Goal: Information Seeking & Learning: Find specific page/section

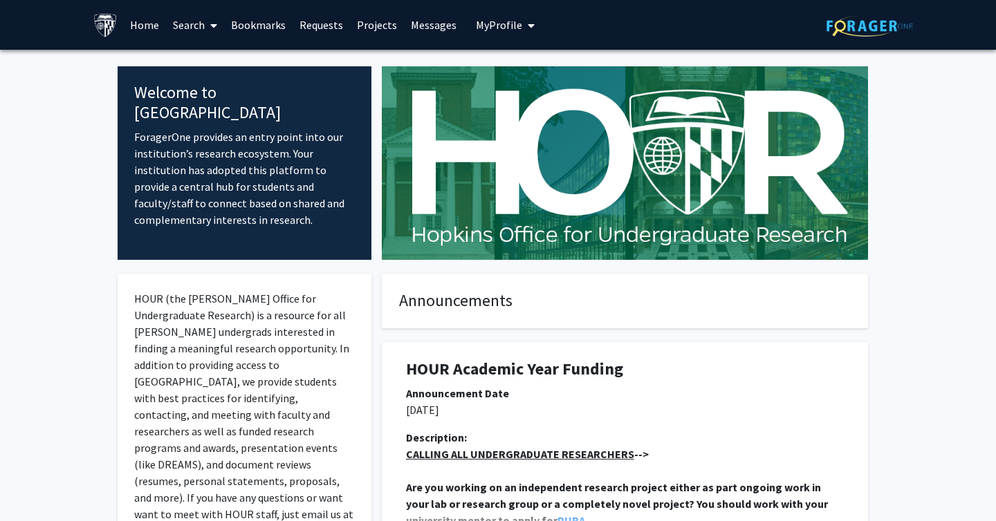
click at [189, 19] on link "Search" at bounding box center [195, 25] width 58 height 48
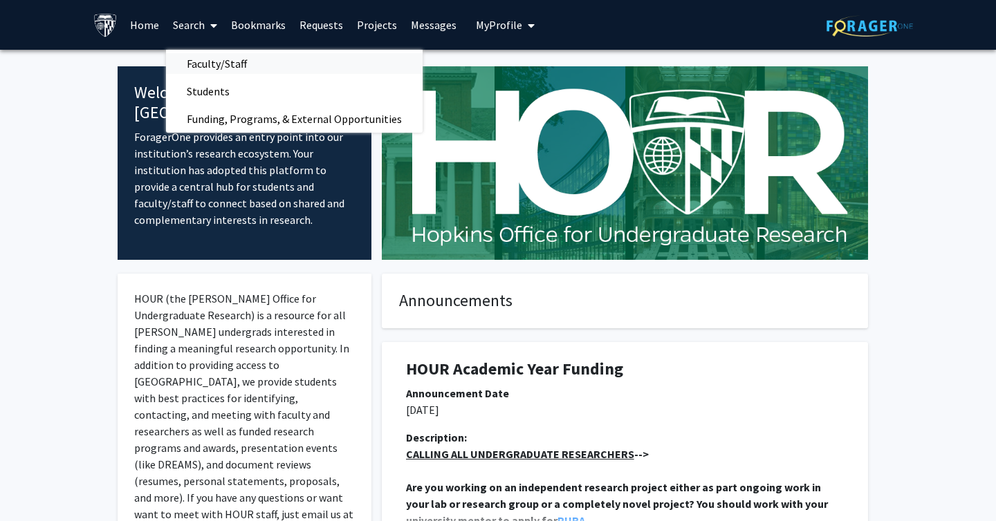
click at [212, 62] on span "Faculty/Staff" at bounding box center [217, 64] width 102 height 28
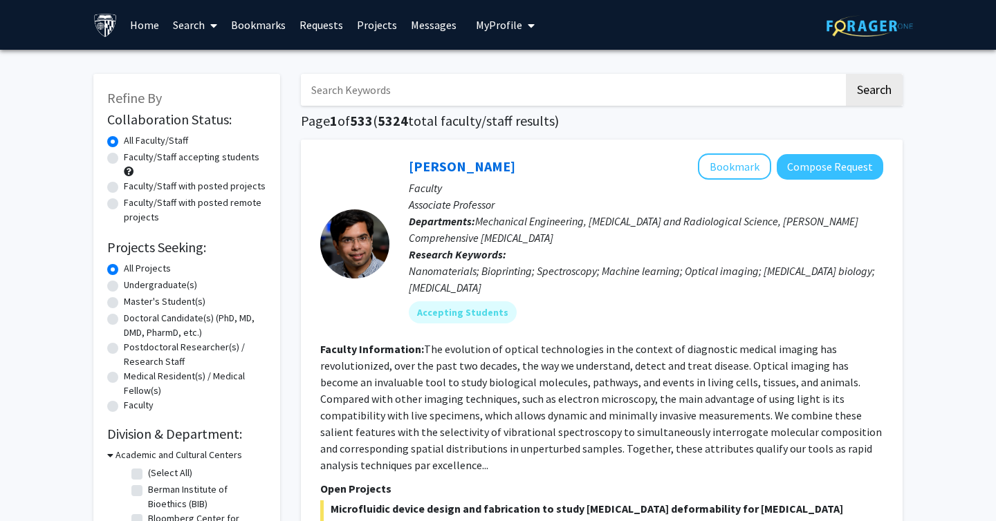
click at [362, 89] on input "Search Keywords" at bounding box center [572, 90] width 543 height 32
type input "brice menard"
click at [846, 74] on button "Search" at bounding box center [874, 90] width 57 height 32
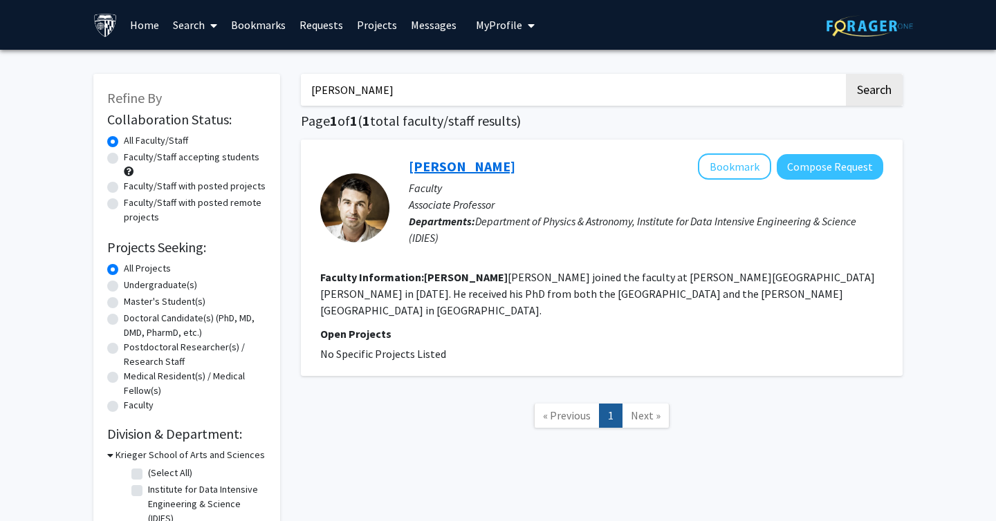
click at [472, 165] on link "Brice Ménard" at bounding box center [462, 166] width 107 height 17
click at [341, 85] on input "brice menard" at bounding box center [572, 90] width 543 height 32
click at [846, 74] on button "Search" at bounding box center [874, 90] width 57 height 32
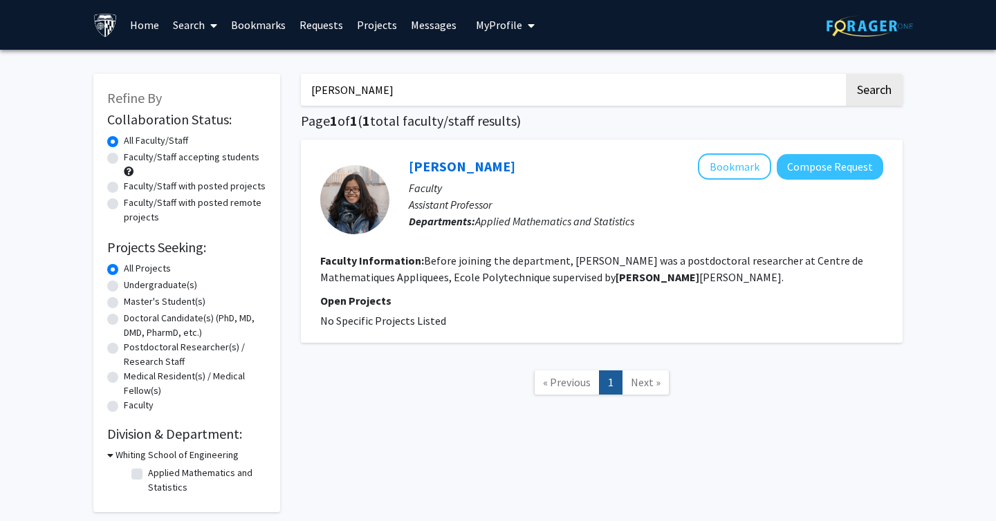
click at [329, 89] on input "mathieu" at bounding box center [572, 90] width 543 height 32
type input "matthieu"
click at [846, 74] on button "Search" at bounding box center [874, 90] width 57 height 32
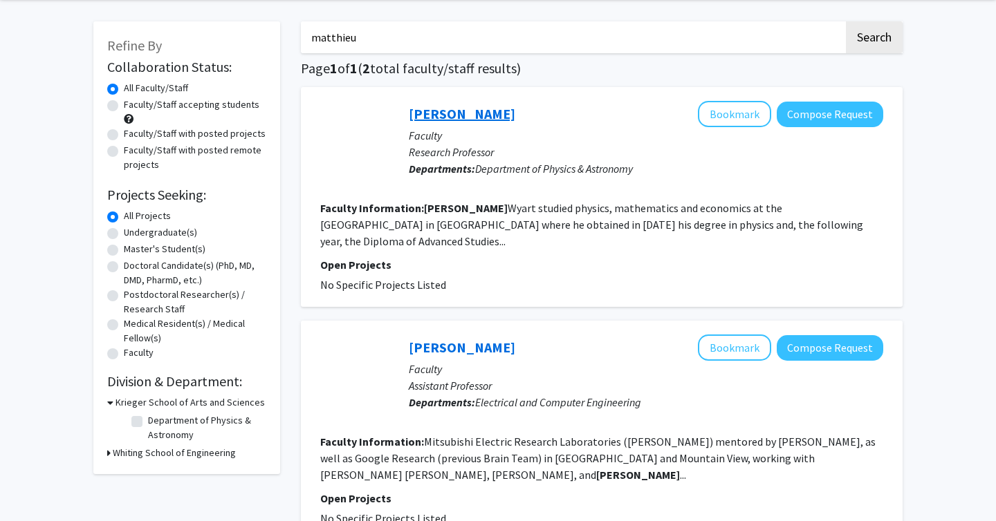
scroll to position [55, 0]
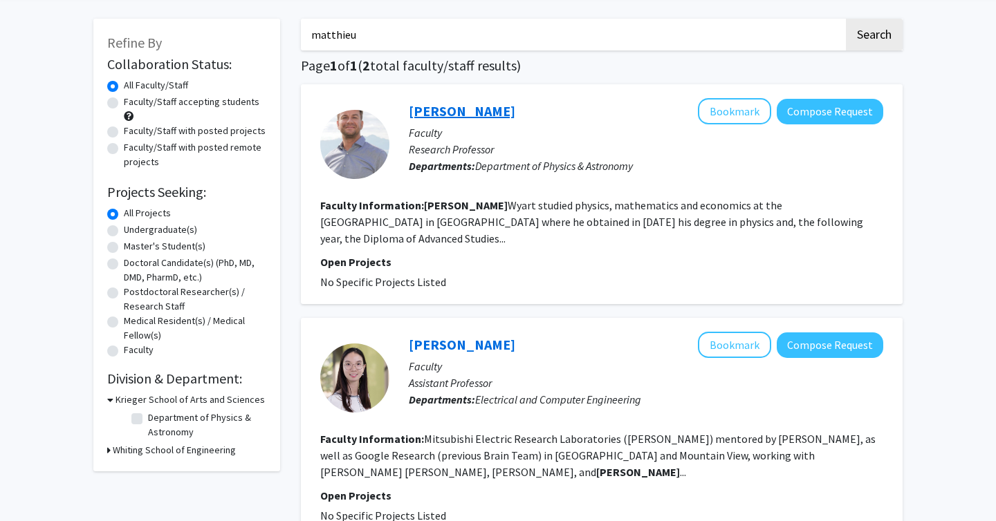
click at [476, 111] on link "Matthieu Wyart" at bounding box center [462, 110] width 107 height 17
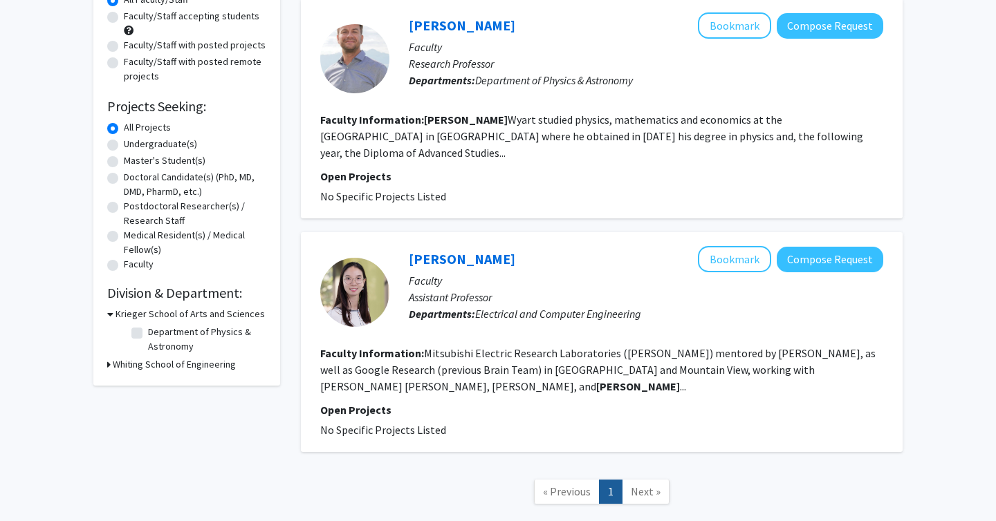
scroll to position [129, 0]
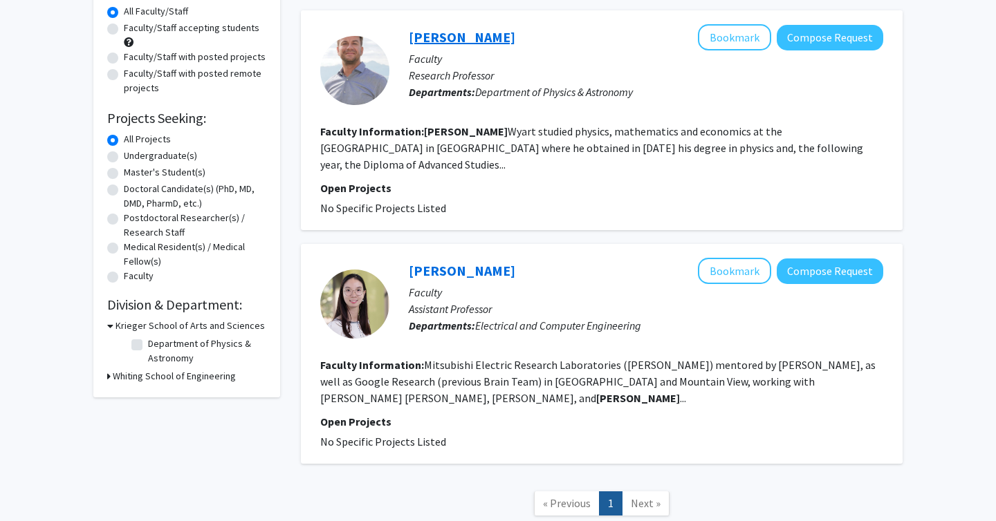
click at [463, 32] on link "Matthieu Wyart" at bounding box center [462, 36] width 107 height 17
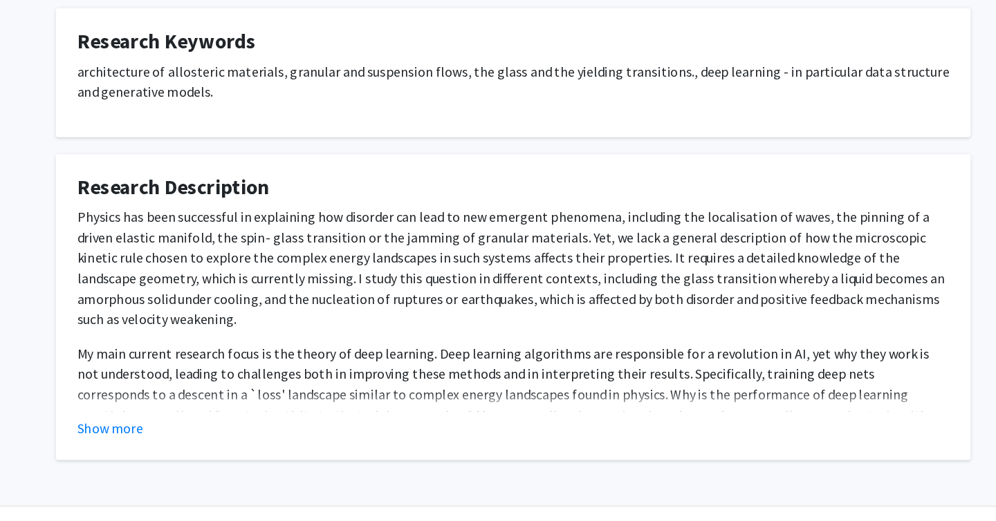
scroll to position [329, 0]
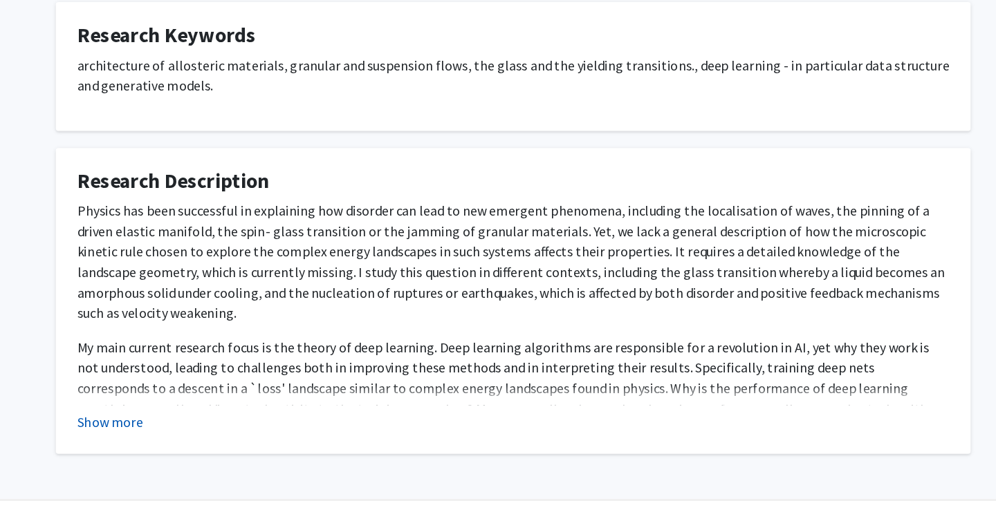
click at [191, 433] on button "Show more" at bounding box center [171, 441] width 53 height 17
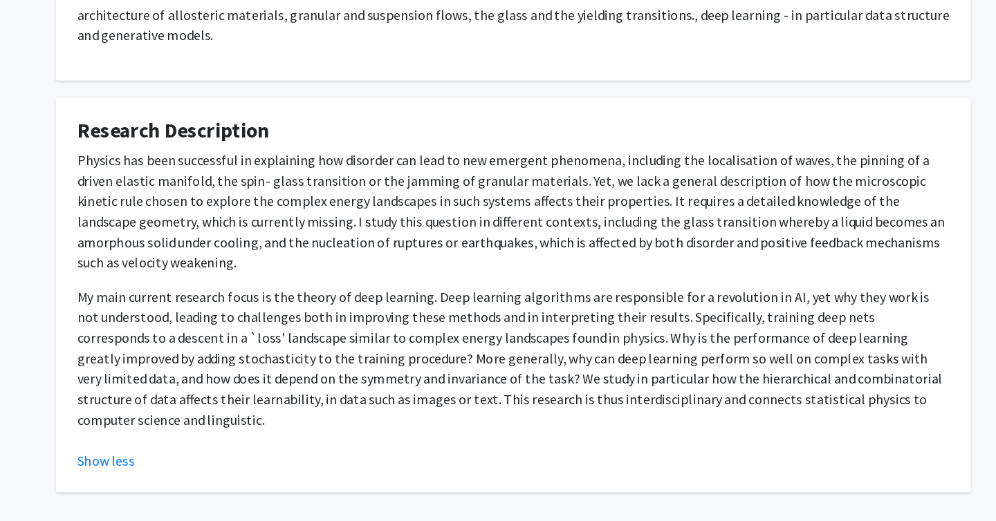
scroll to position [0, 0]
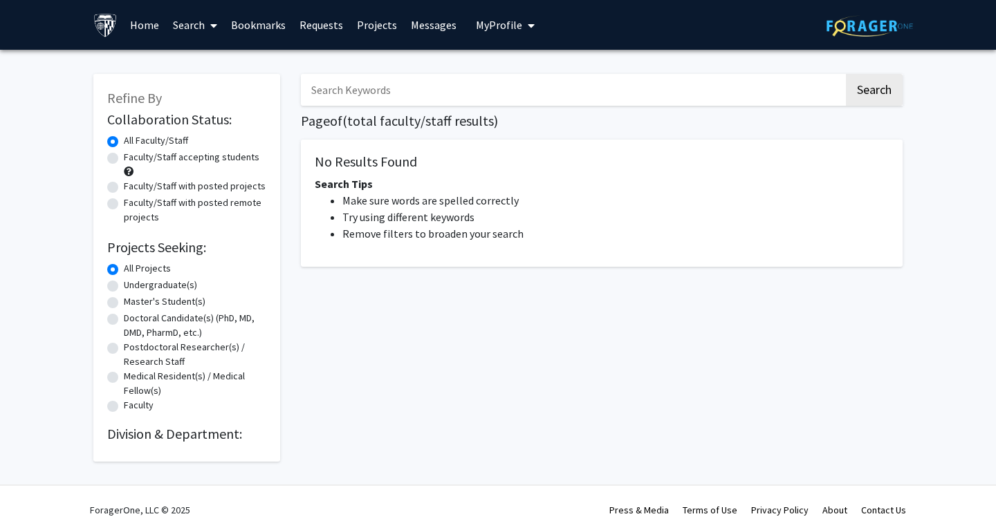
click at [351, 90] on input "Search Keywords" at bounding box center [572, 90] width 543 height 32
click at [846, 74] on button "Search" at bounding box center [874, 90] width 57 height 32
click at [322, 100] on input "[PERSON_NAME]" at bounding box center [572, 90] width 543 height 32
type input "[PERSON_NAME]"
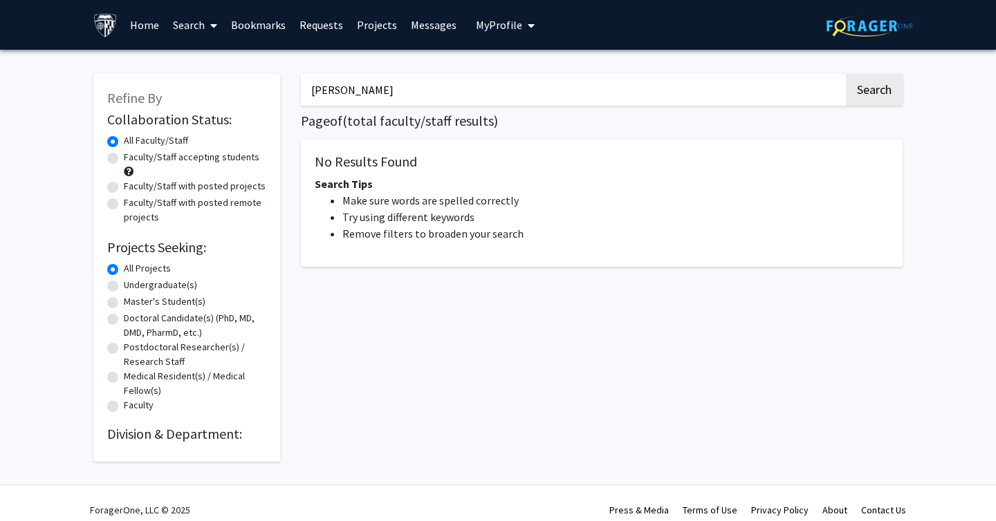
click at [846, 74] on button "Search" at bounding box center [874, 90] width 57 height 32
click at [862, 100] on button "Search" at bounding box center [874, 90] width 57 height 32
click at [246, 24] on link "Bookmarks" at bounding box center [258, 25] width 68 height 48
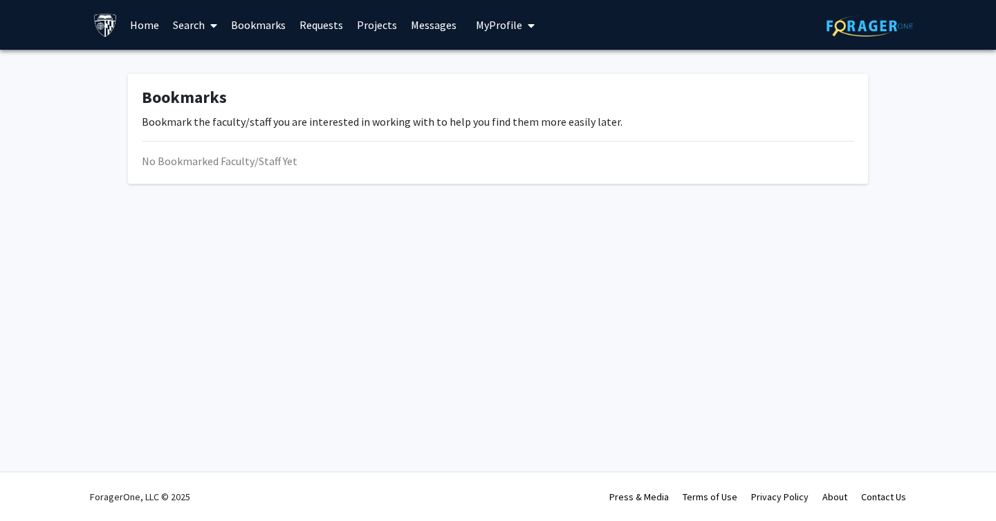
click at [192, 19] on link "Search" at bounding box center [195, 25] width 58 height 48
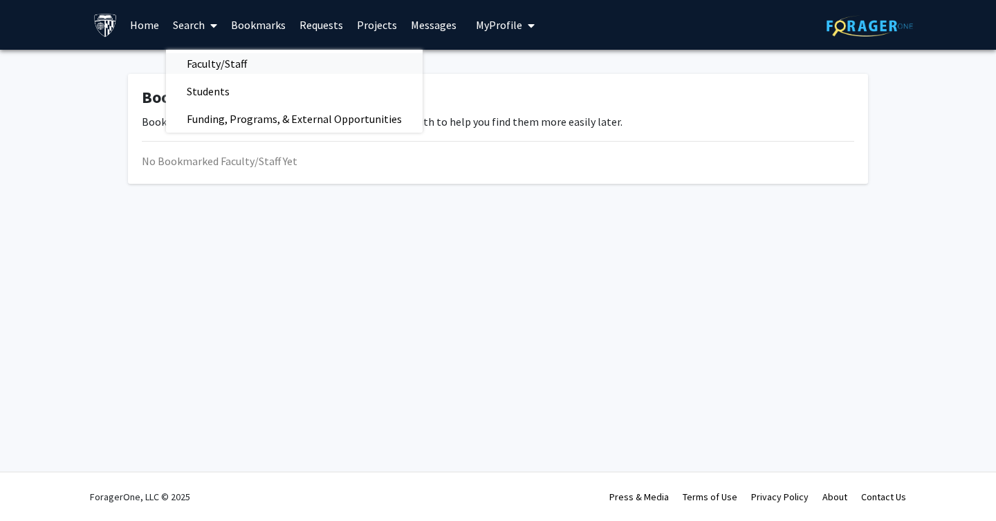
click at [205, 62] on span "Faculty/Staff" at bounding box center [217, 64] width 102 height 28
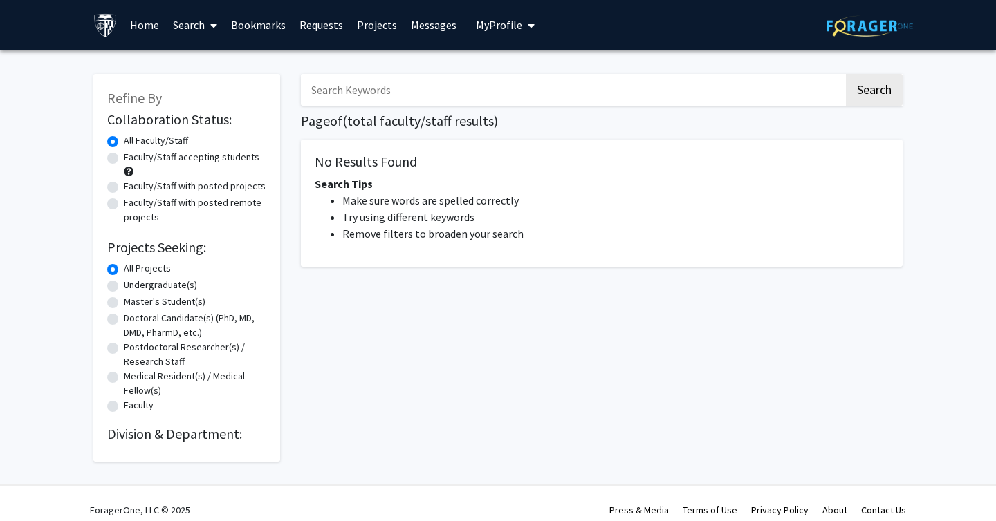
click at [353, 96] on input "Search Keywords" at bounding box center [572, 90] width 543 height 32
type input "[PERSON_NAME]"
click at [846, 74] on button "Search" at bounding box center [874, 90] width 57 height 32
click at [147, 21] on link "Home" at bounding box center [144, 25] width 43 height 48
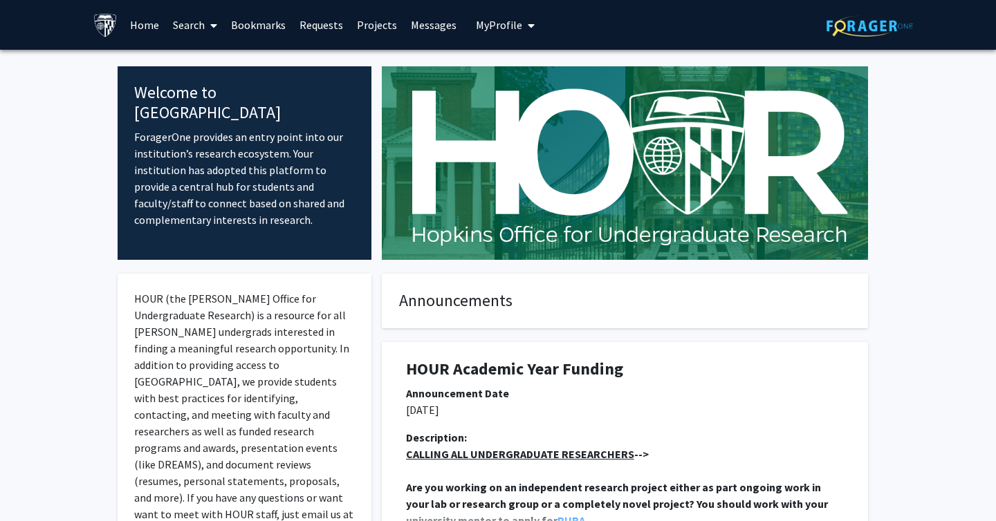
click at [203, 23] on link "Search" at bounding box center [195, 25] width 58 height 48
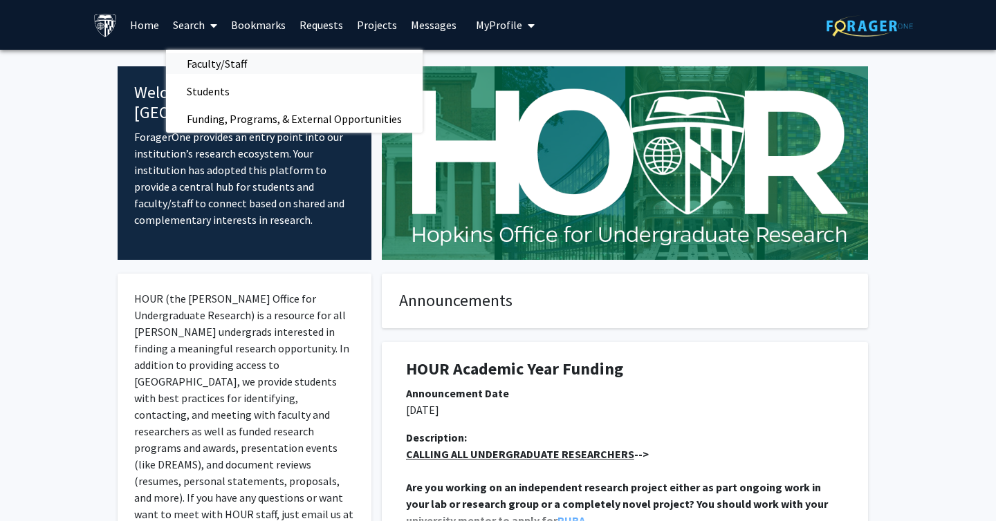
click at [203, 61] on span "Faculty/Staff" at bounding box center [217, 64] width 102 height 28
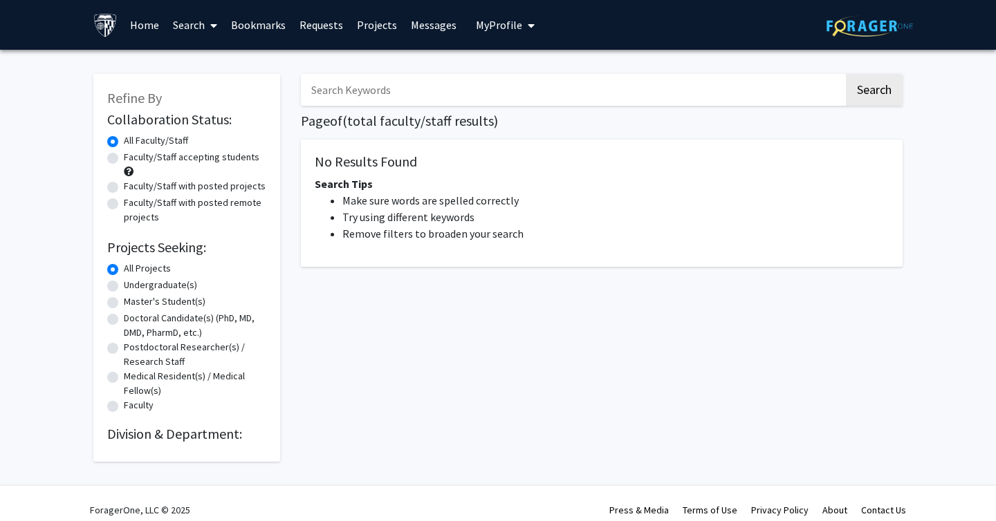
click at [124, 155] on label "Faculty/Staff accepting students" at bounding box center [192, 157] width 136 height 15
click at [124, 155] on input "Faculty/Staff accepting students" at bounding box center [128, 154] width 9 height 9
radio input "true"
click at [124, 145] on label "All Faculty/Staff" at bounding box center [156, 140] width 64 height 15
click at [124, 142] on input "All Faculty/Staff" at bounding box center [128, 137] width 9 height 9
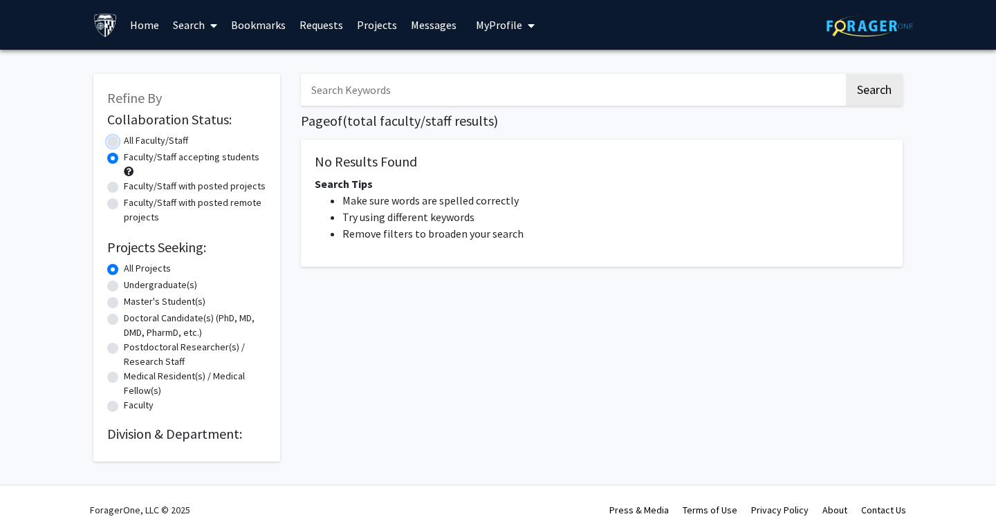
radio input "true"
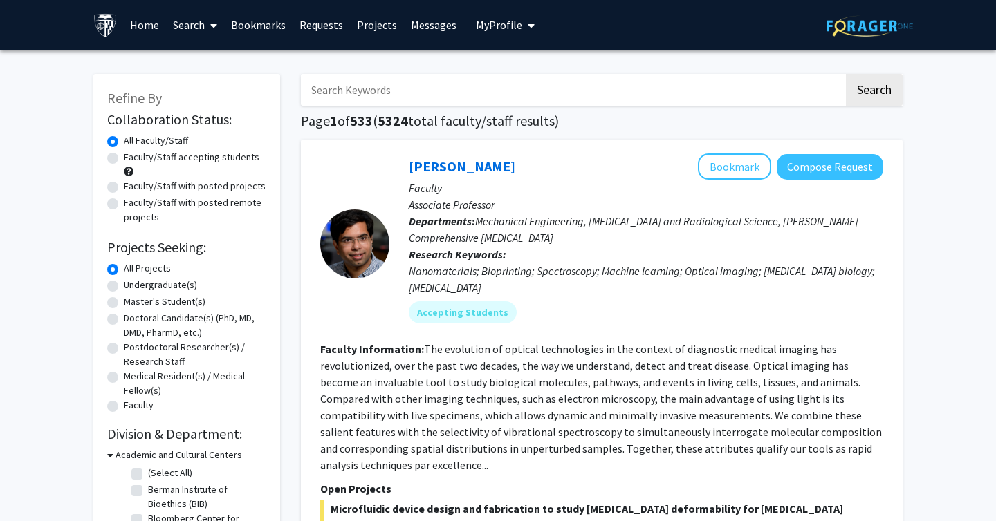
click at [350, 90] on input "Search Keywords" at bounding box center [572, 90] width 543 height 32
click at [846, 74] on button "Search" at bounding box center [874, 90] width 57 height 32
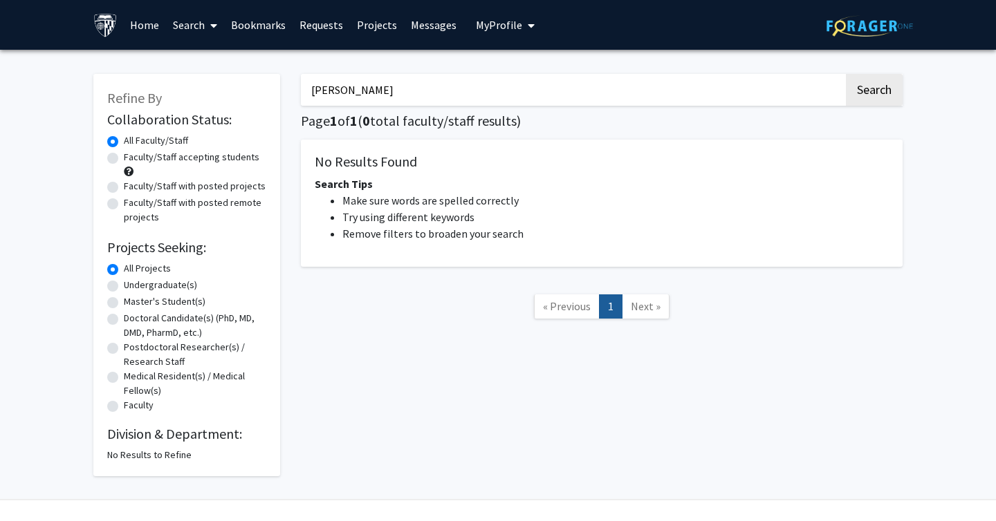
click at [328, 95] on input "[PERSON_NAME]" at bounding box center [572, 90] width 543 height 32
type input "[PERSON_NAME]"
click at [846, 74] on button "Search" at bounding box center [874, 90] width 57 height 32
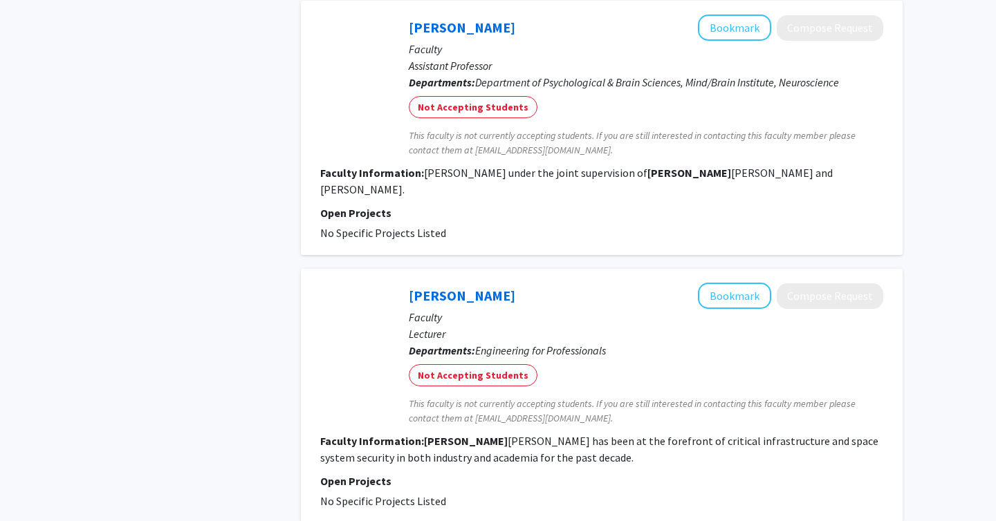
scroll to position [2311, 0]
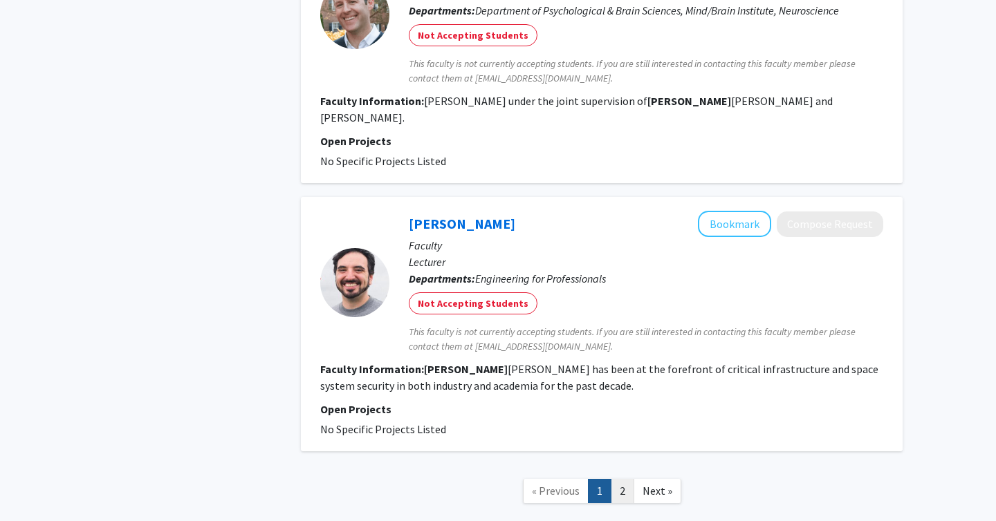
click at [618, 479] on link "2" at bounding box center [623, 491] width 24 height 24
